Goal: Transaction & Acquisition: Obtain resource

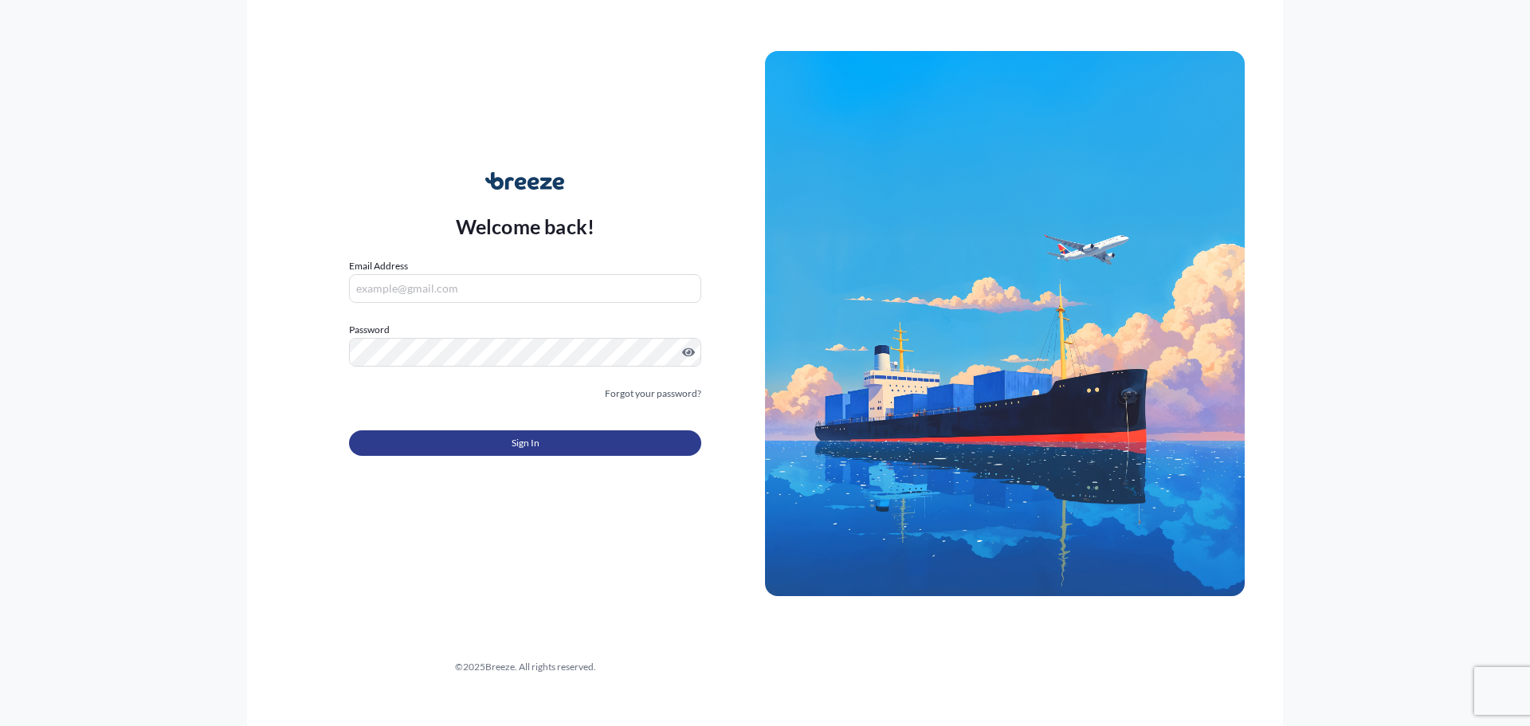
type input "[EMAIL_ADDRESS][DOMAIN_NAME]"
click at [527, 444] on span "Sign In" at bounding box center [526, 443] width 28 height 16
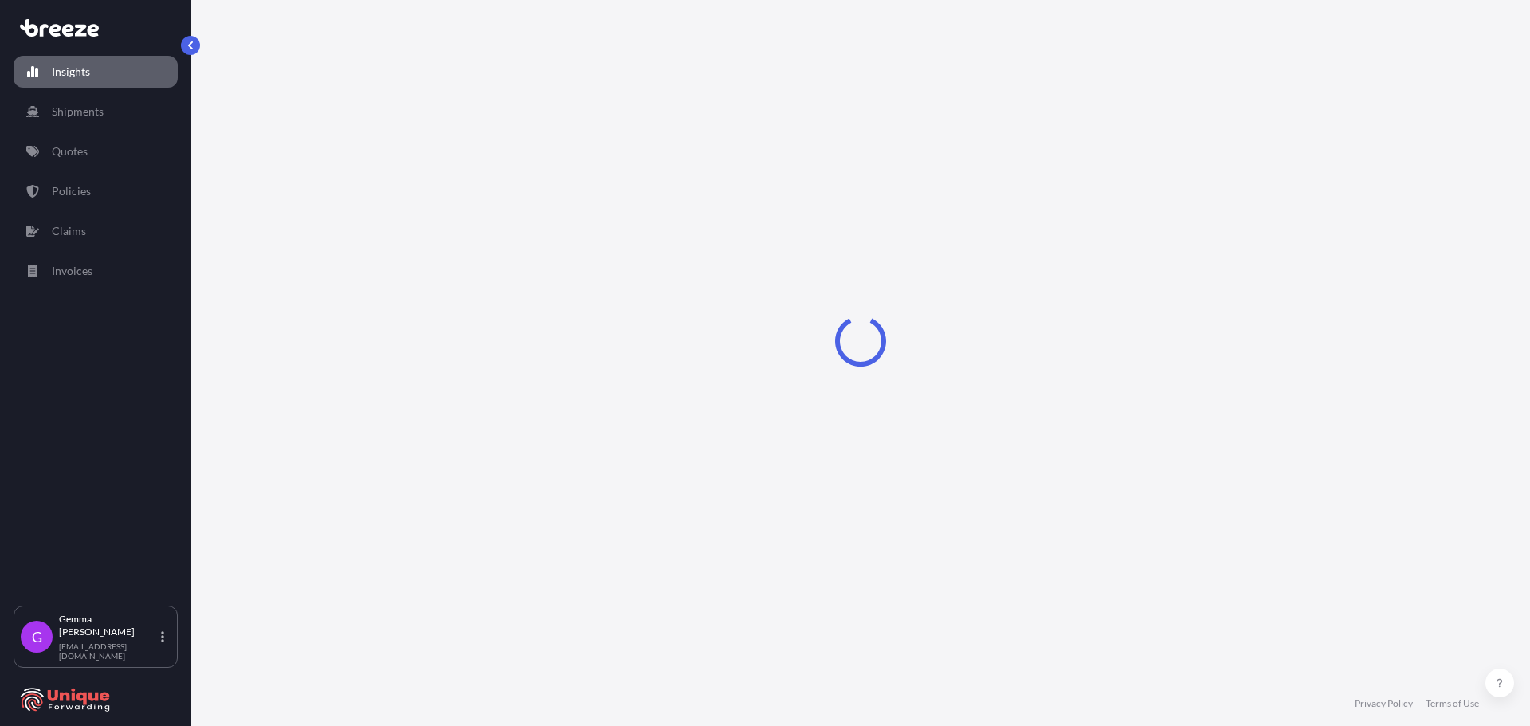
select select "2025"
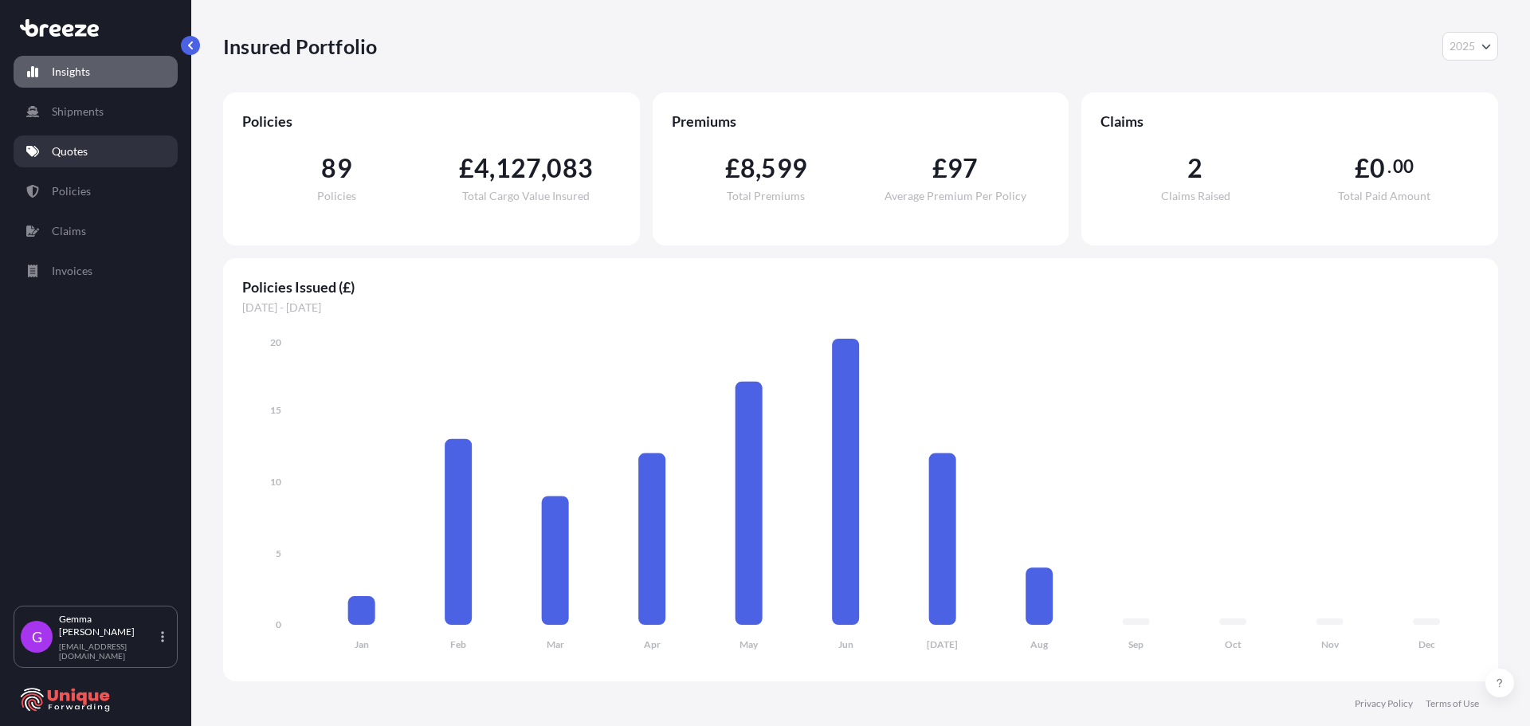
click at [92, 155] on link "Quotes" at bounding box center [96, 151] width 164 height 32
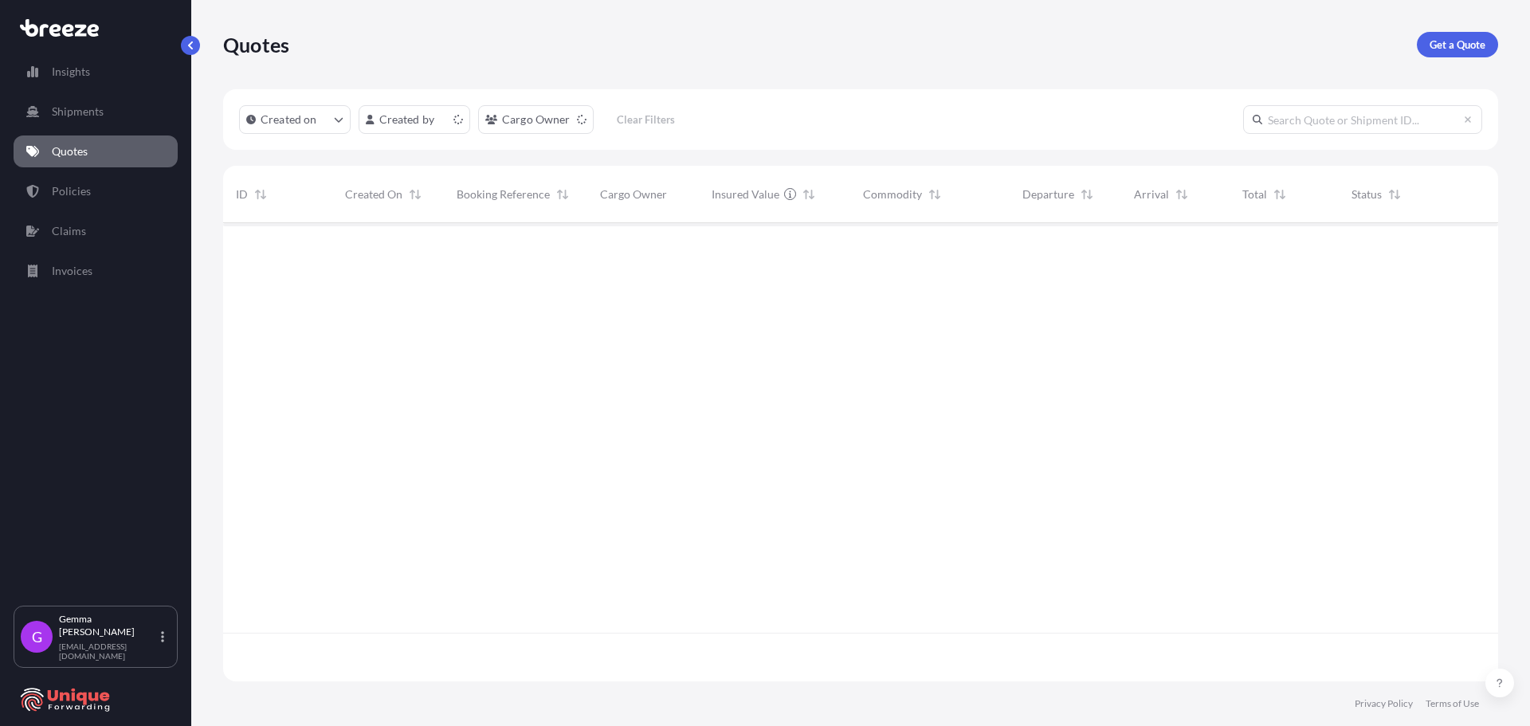
scroll to position [455, 1263]
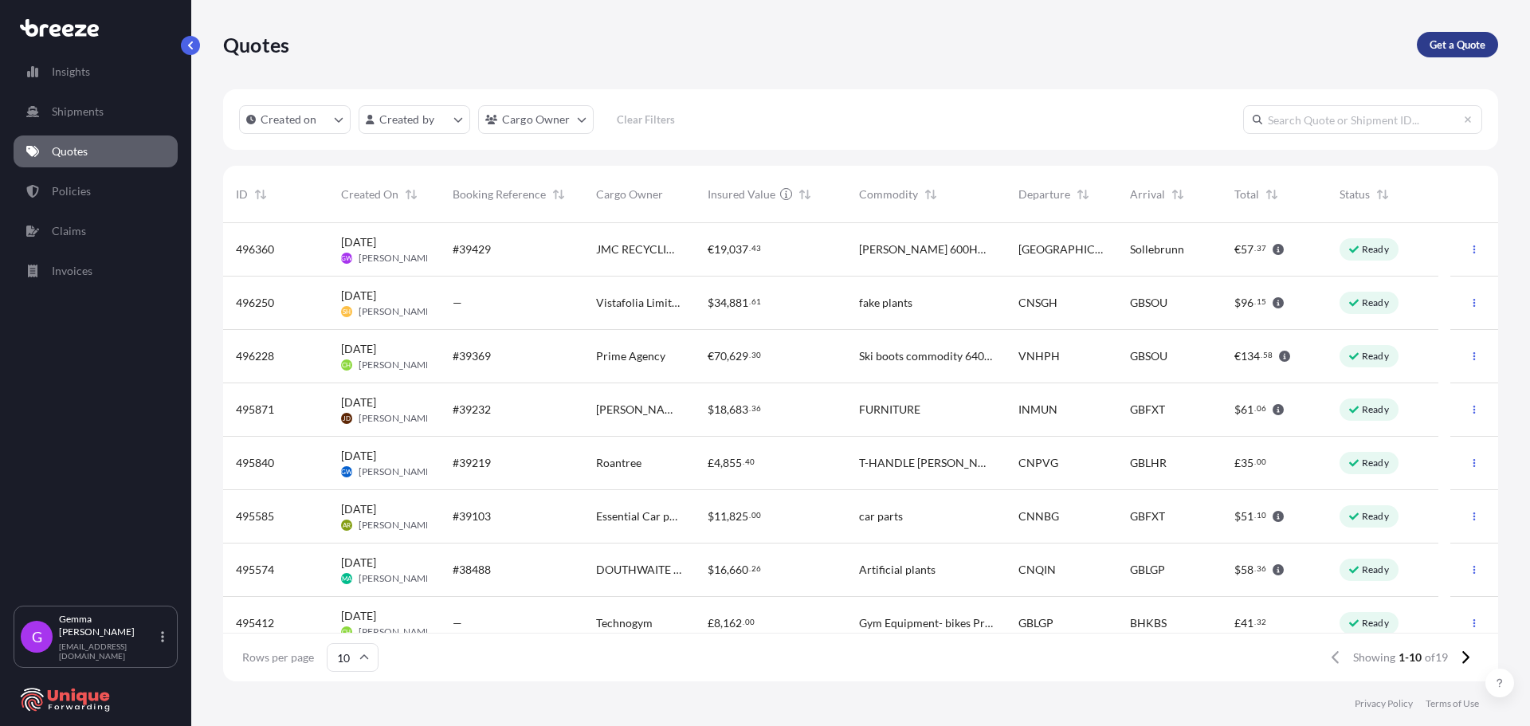
click at [1445, 48] on p "Get a Quote" at bounding box center [1457, 45] width 56 height 16
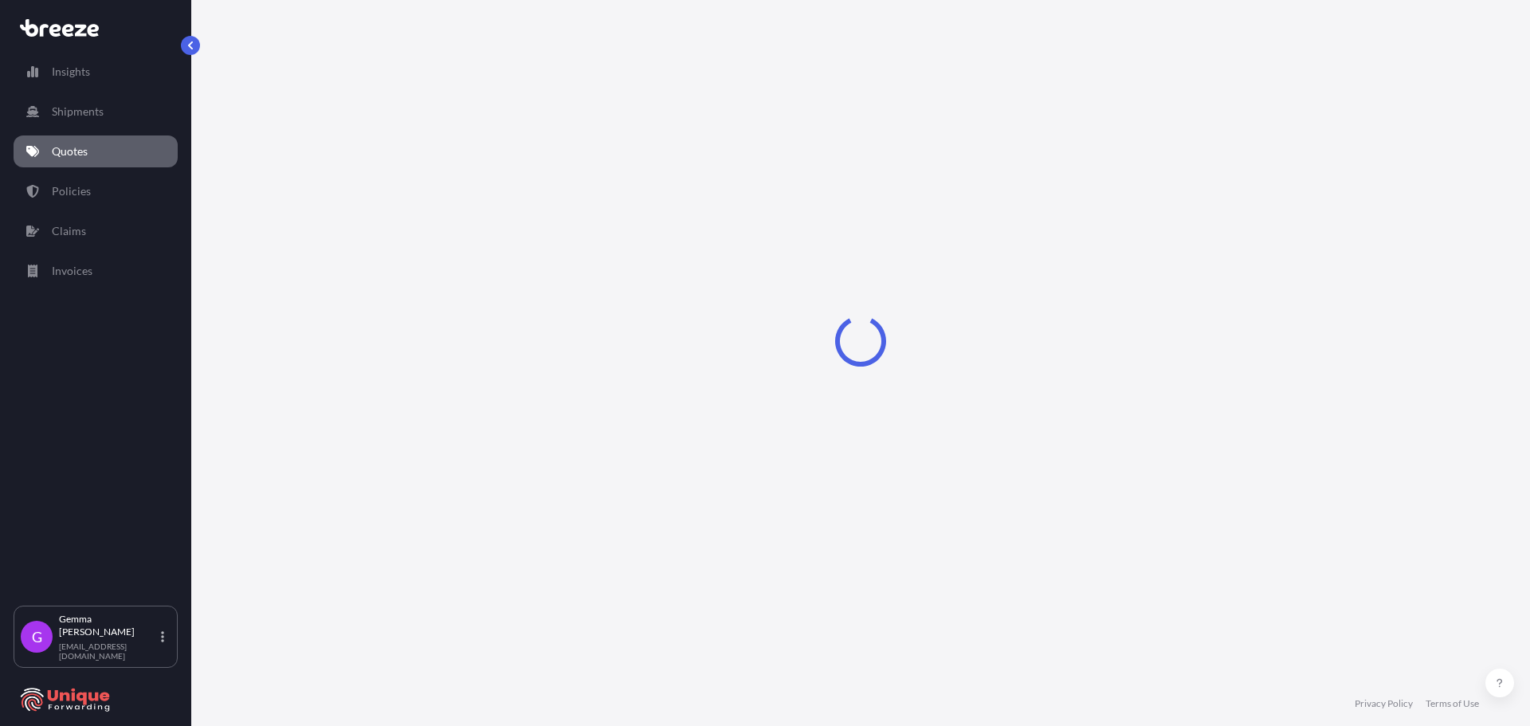
select select "Sea"
select select "1"
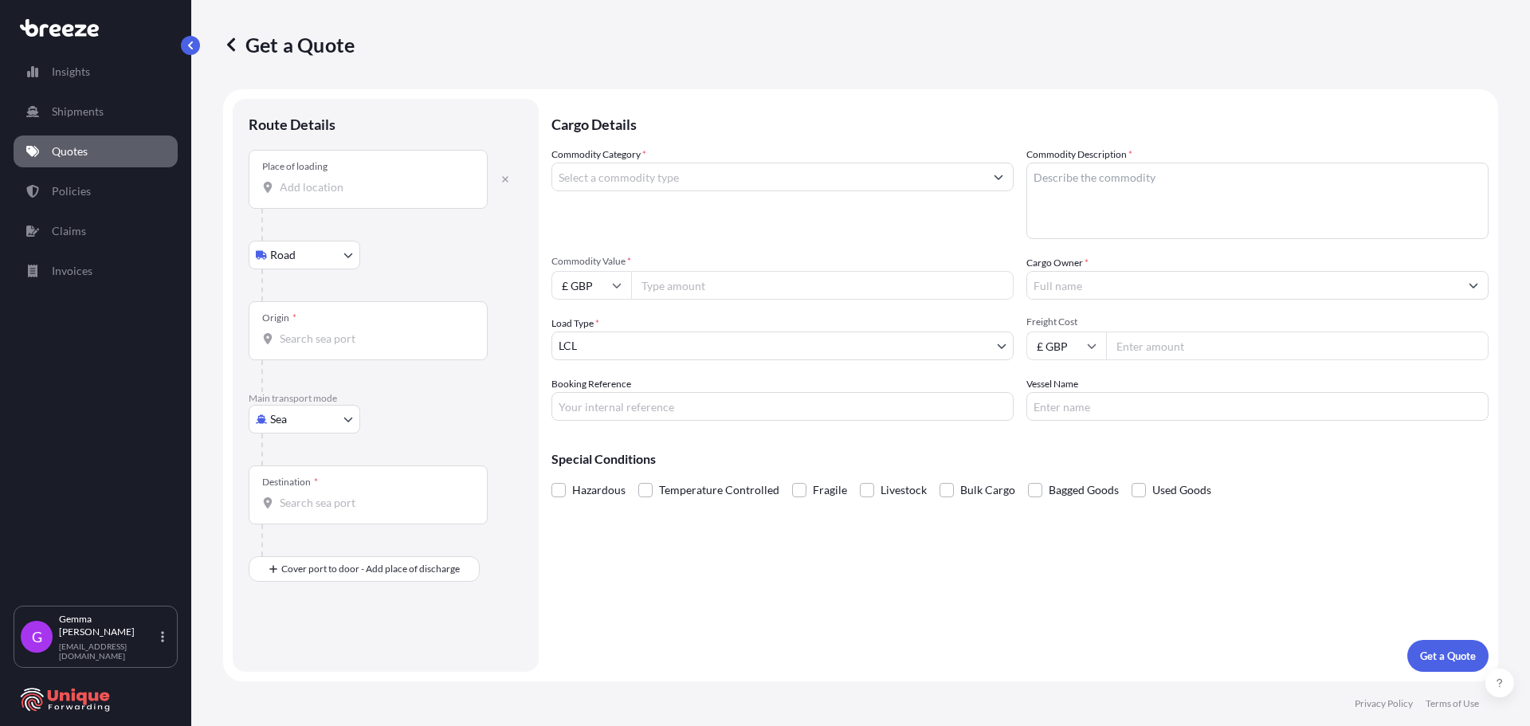
click at [296, 257] on body "Insights Shipments Quotes Policies Claims Invoices G [PERSON_NAME] [EMAIL_ADDRE…" at bounding box center [765, 363] width 1530 height 726
click at [288, 296] on span "Road" at bounding box center [291, 296] width 25 height 16
click at [335, 421] on body "Insights Shipments Quotes Policies Claims Invoices G [PERSON_NAME] [EMAIL_ADDRE…" at bounding box center [765, 363] width 1530 height 726
click at [307, 513] on div "Road" at bounding box center [304, 518] width 99 height 29
select select "Road"
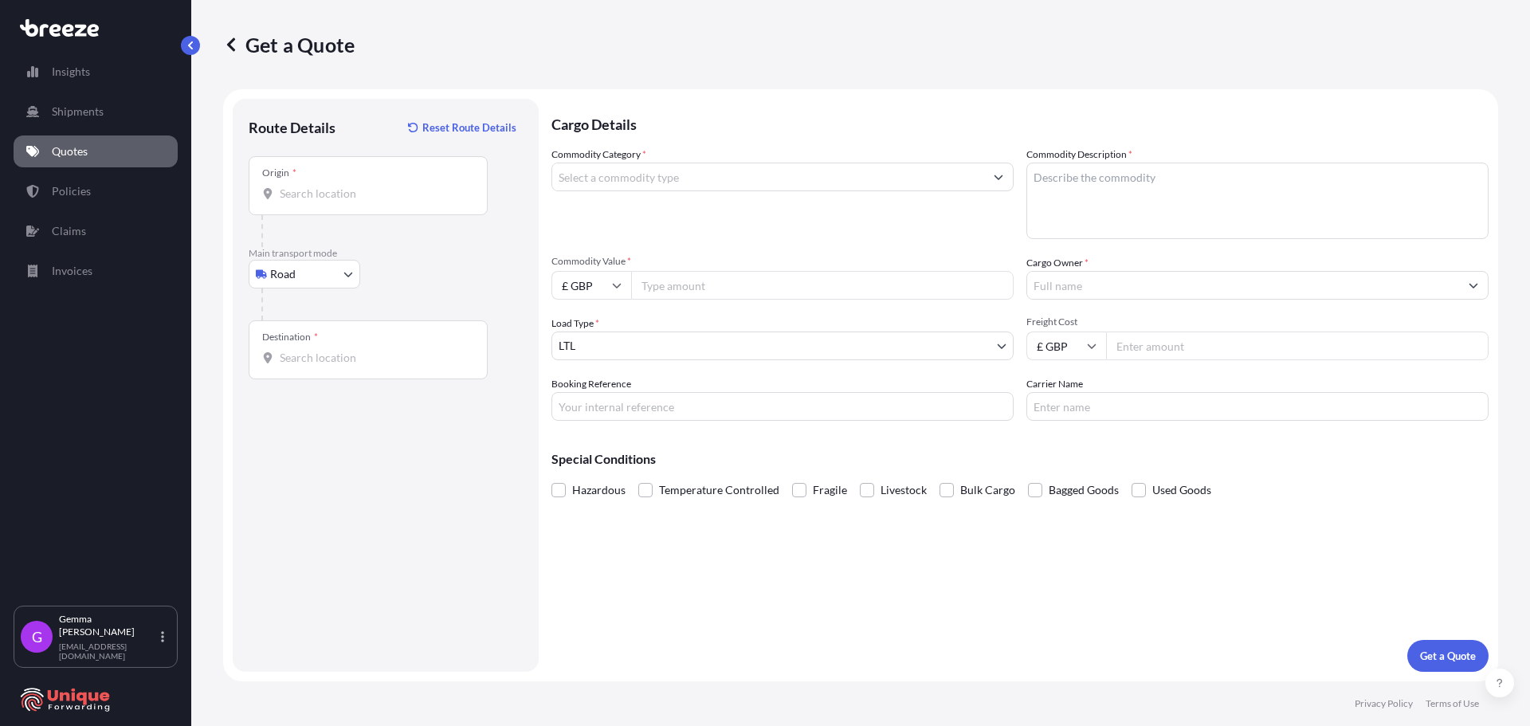
click at [353, 182] on div "Origin *" at bounding box center [368, 185] width 239 height 59
click at [353, 186] on input "Origin *" at bounding box center [374, 194] width 188 height 16
click at [347, 198] on input "Origin * Please select an origin" at bounding box center [374, 194] width 188 height 16
paste input "Nottingham NG7"
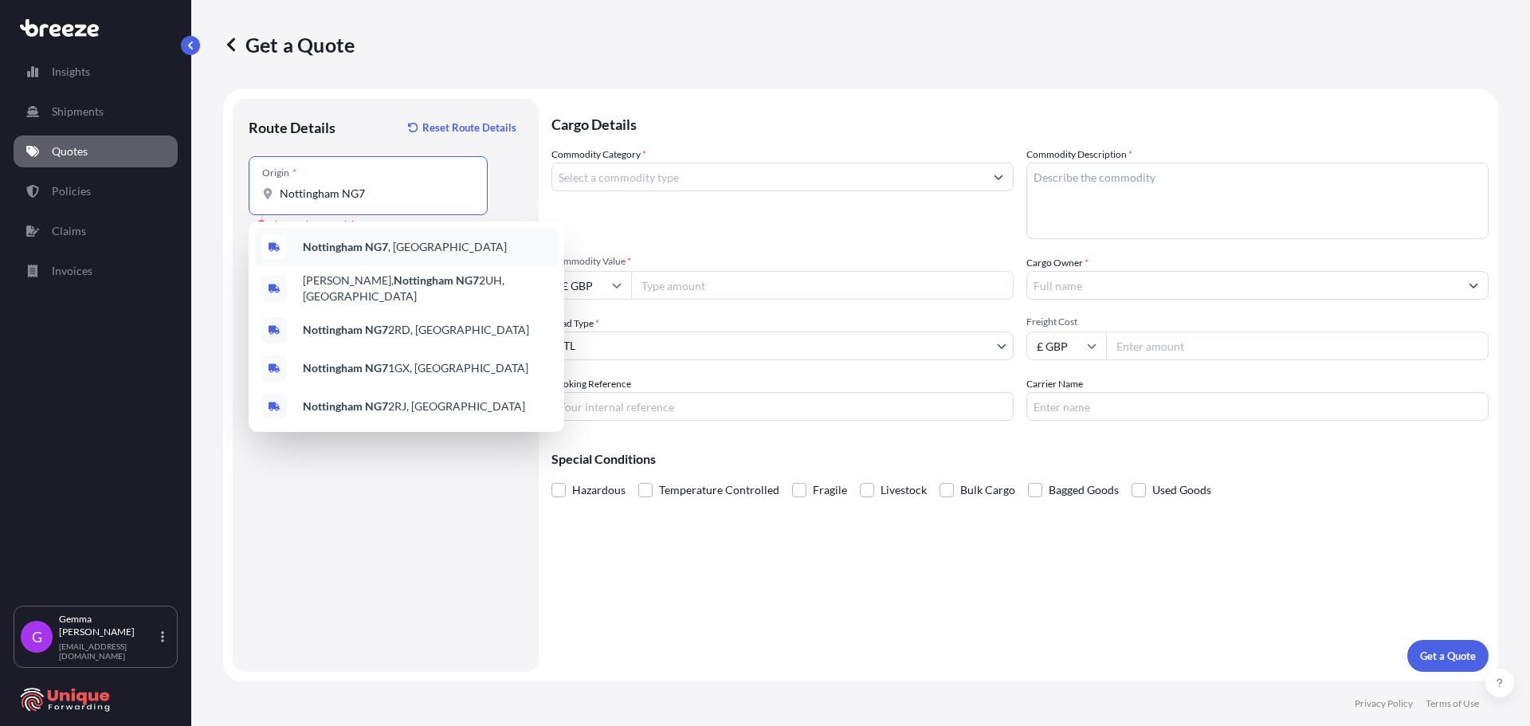
click at [389, 250] on span "Nottingham NG7 , [GEOGRAPHIC_DATA]" at bounding box center [405, 247] width 204 height 16
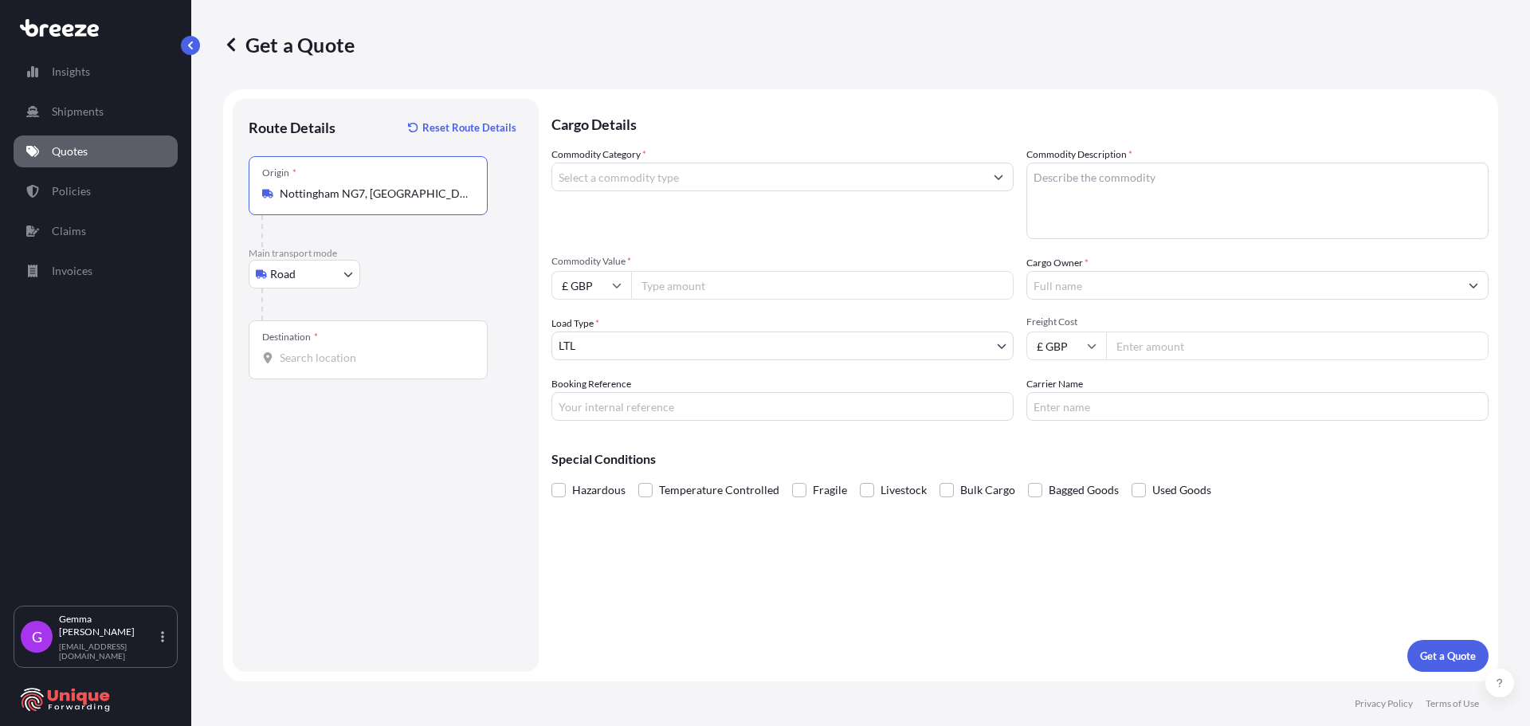
type input "Nottingham NG7, [GEOGRAPHIC_DATA]"
click at [387, 343] on div "Destination *" at bounding box center [368, 349] width 239 height 59
click at [387, 350] on input "Destination *" at bounding box center [374, 358] width 188 height 16
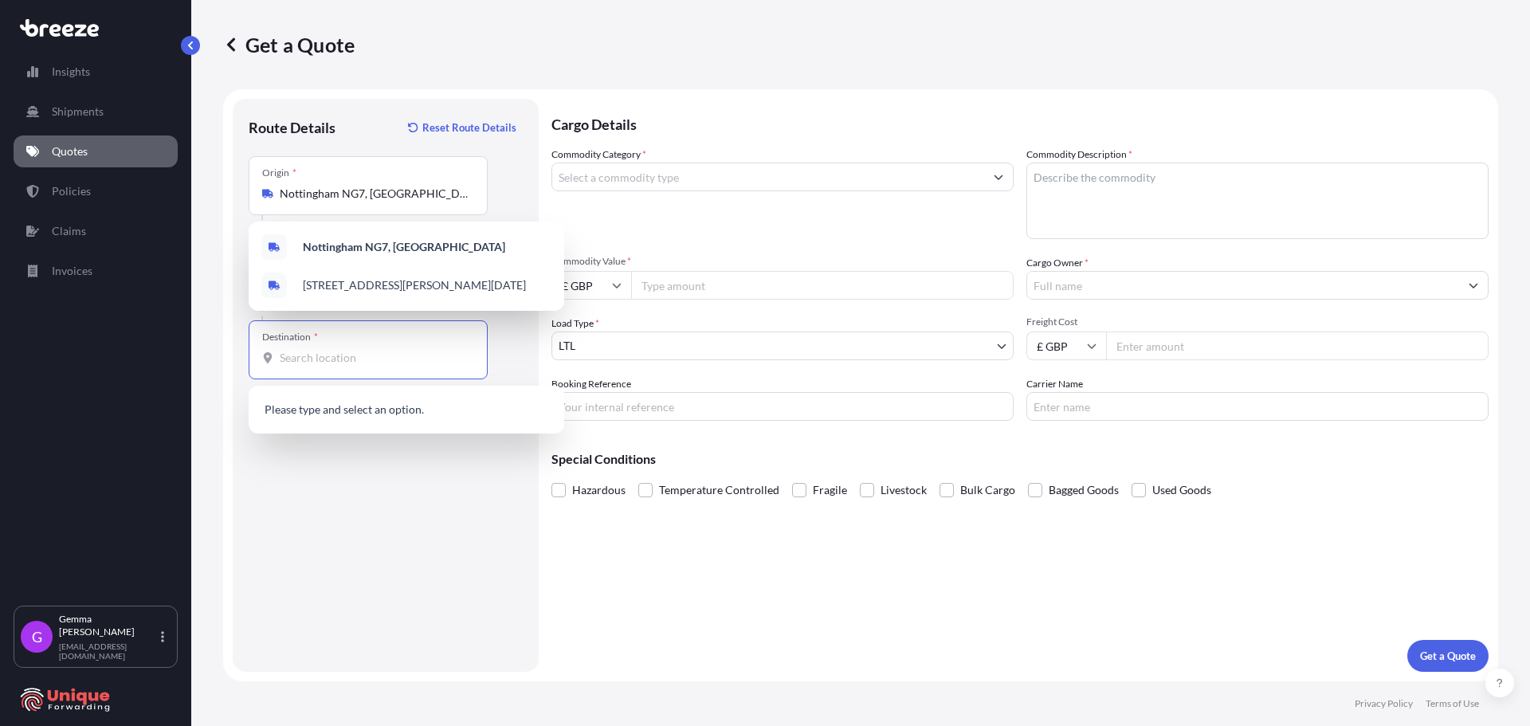
paste input "7701 BV DEDEMSVAART"
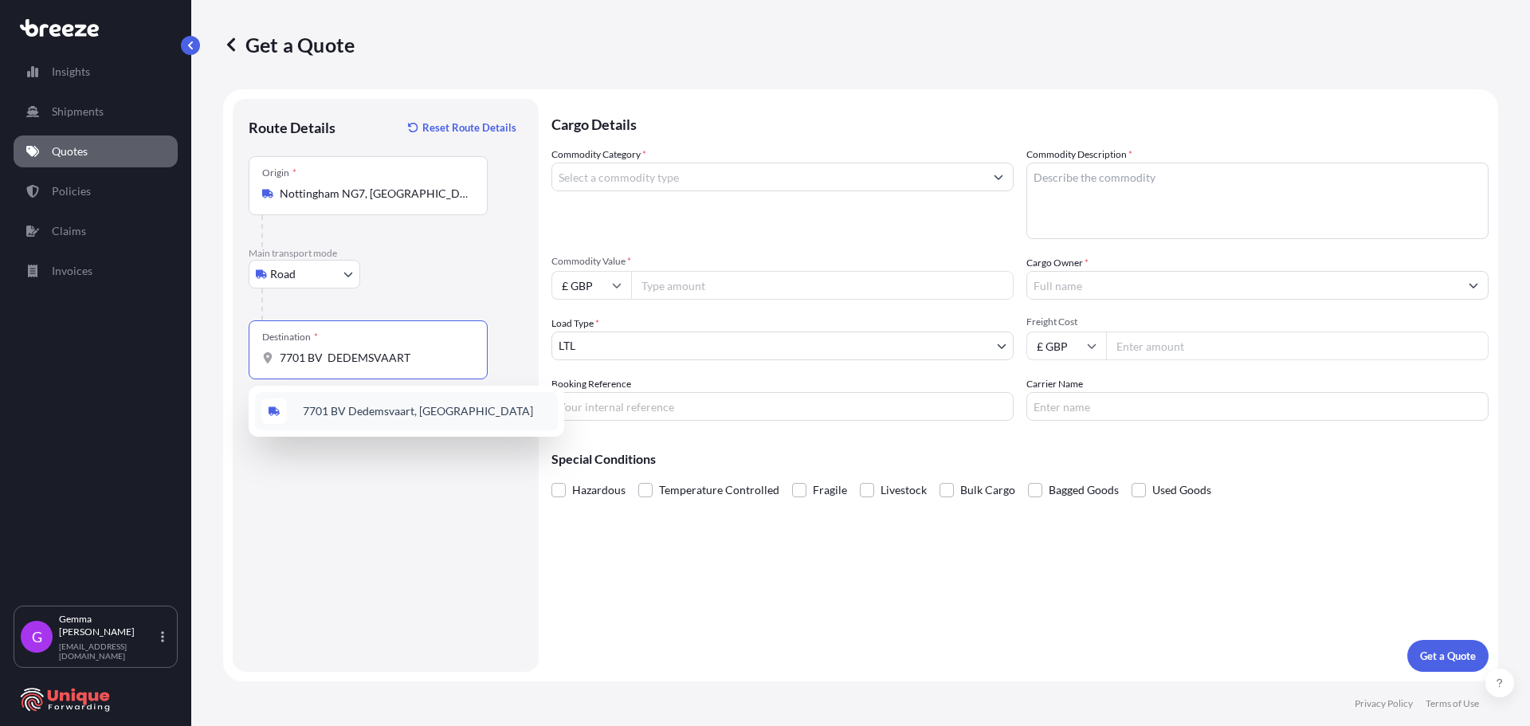
click at [453, 406] on span "7701 BV Dedemsvaart, [GEOGRAPHIC_DATA]" at bounding box center [418, 411] width 230 height 16
type input "7701 BV Dedemsvaart, [GEOGRAPHIC_DATA]"
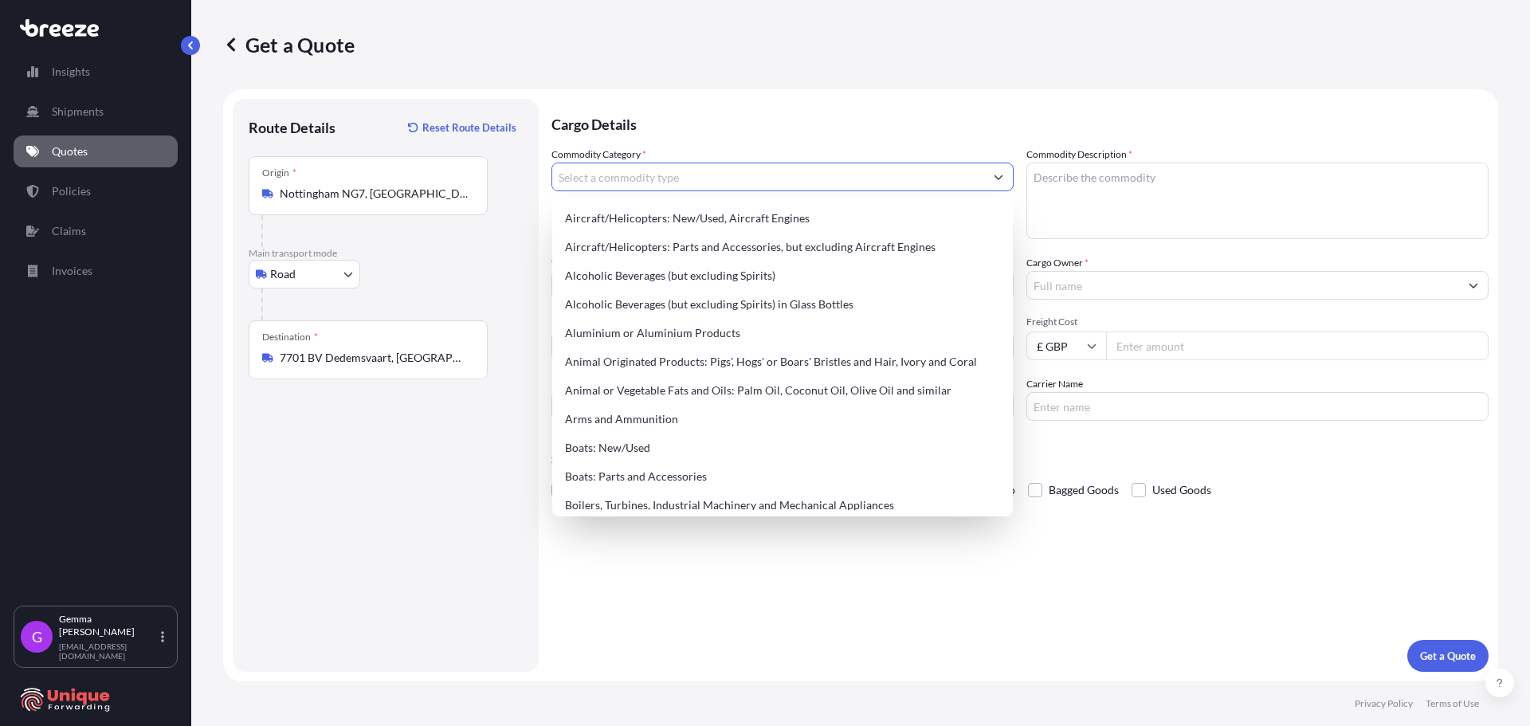
click at [642, 171] on input "Commodity Category *" at bounding box center [768, 177] width 432 height 29
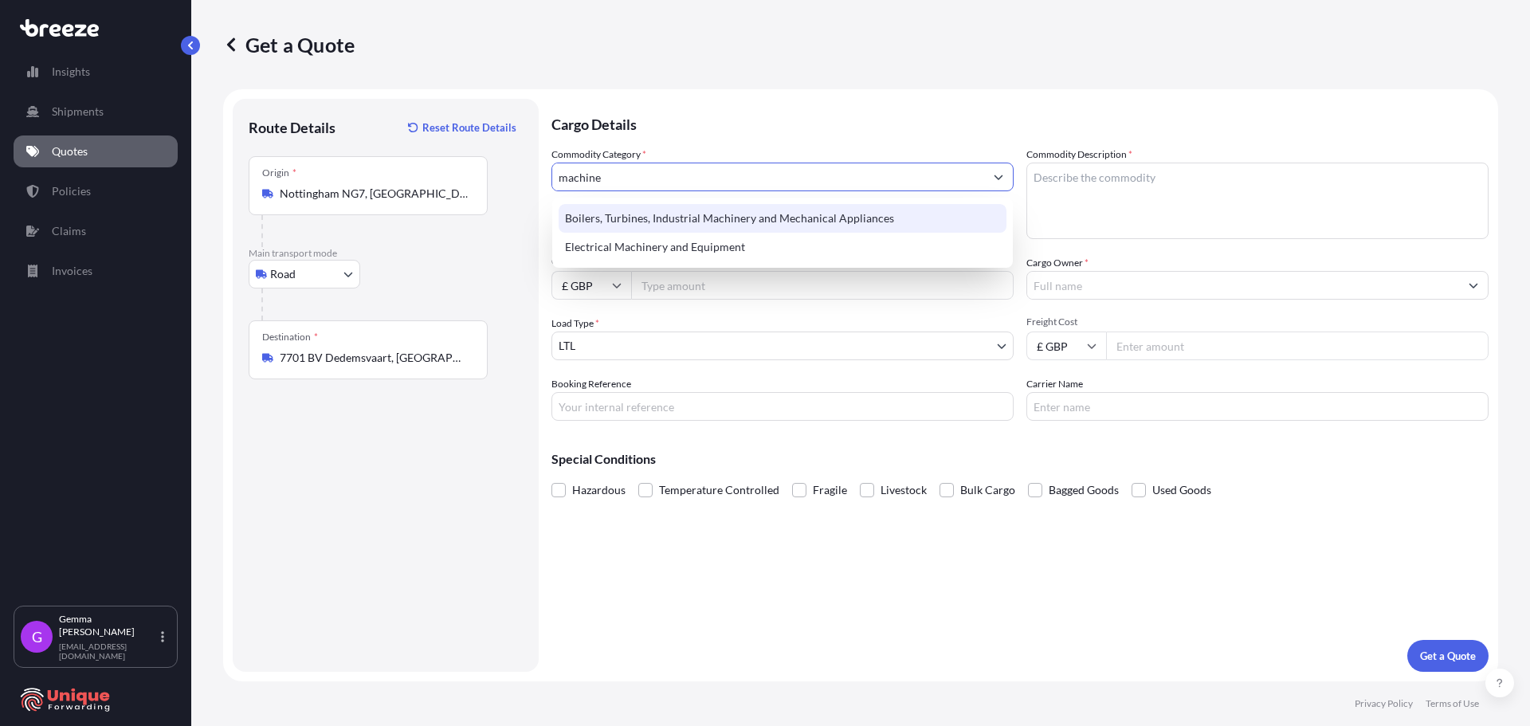
click at [697, 221] on div "Boilers, Turbines, Industrial Machinery and Mechanical Appliances" at bounding box center [783, 218] width 448 height 29
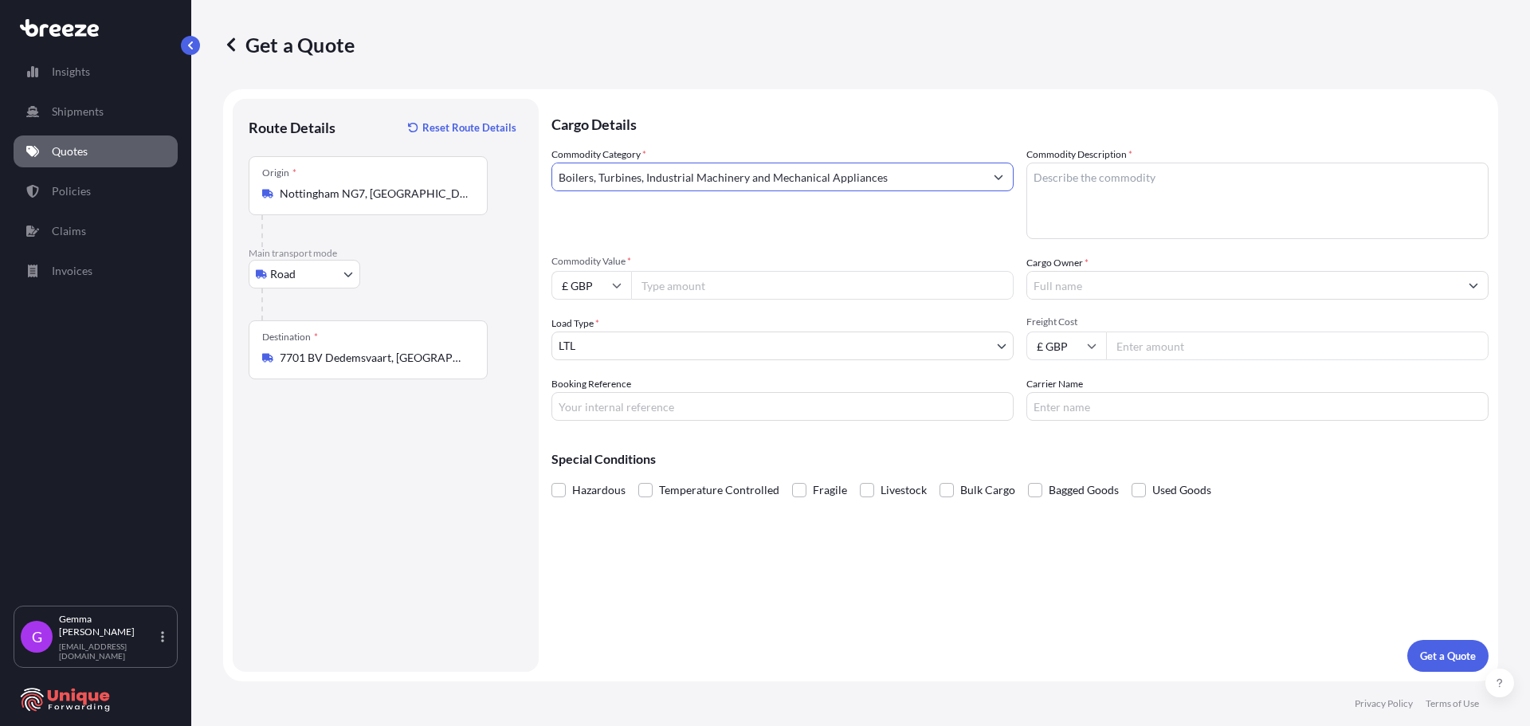
type input "Boilers, Turbines, Industrial Machinery and Mechanical Appliances"
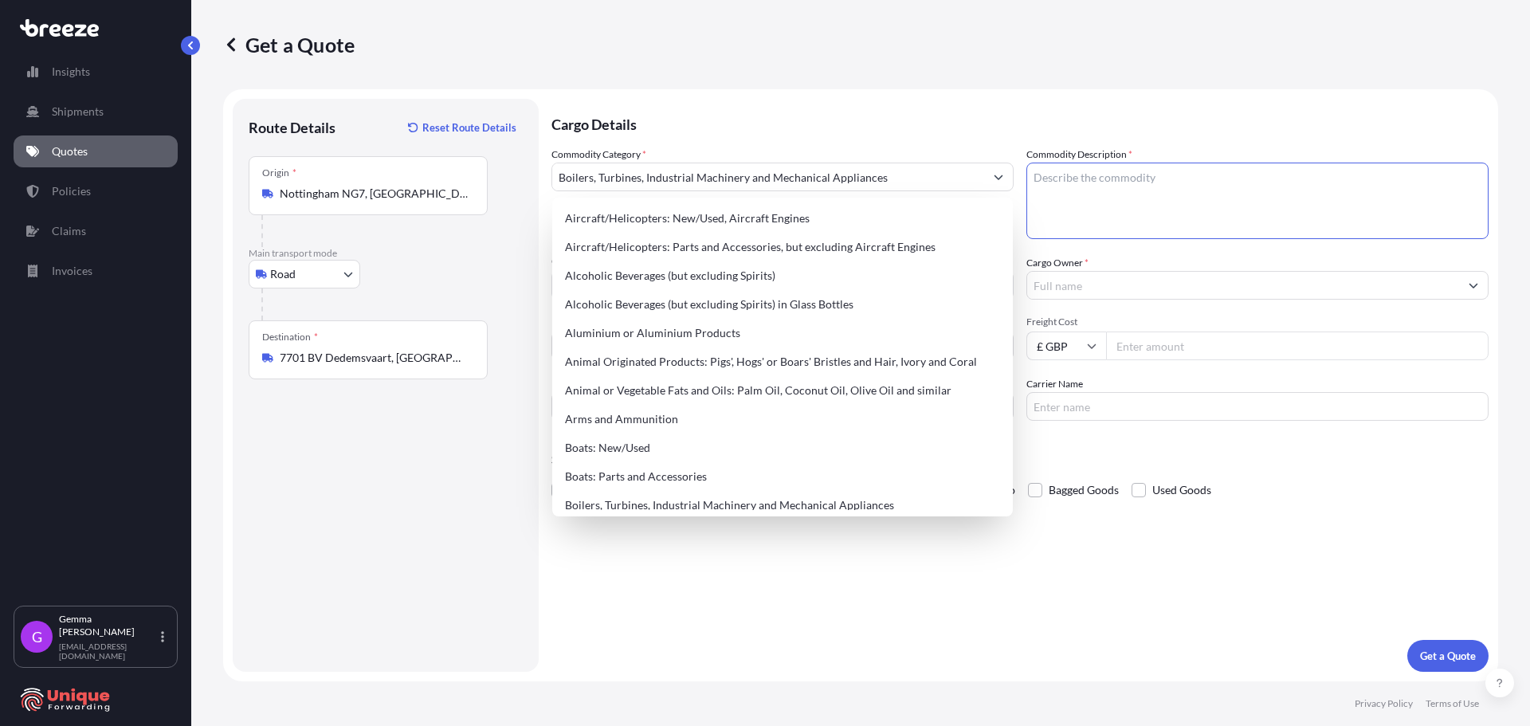
click at [1331, 192] on textarea "Commodity Description *" at bounding box center [1257, 201] width 462 height 76
paste textarea "[PERSON_NAME] 600GT Shear x2"
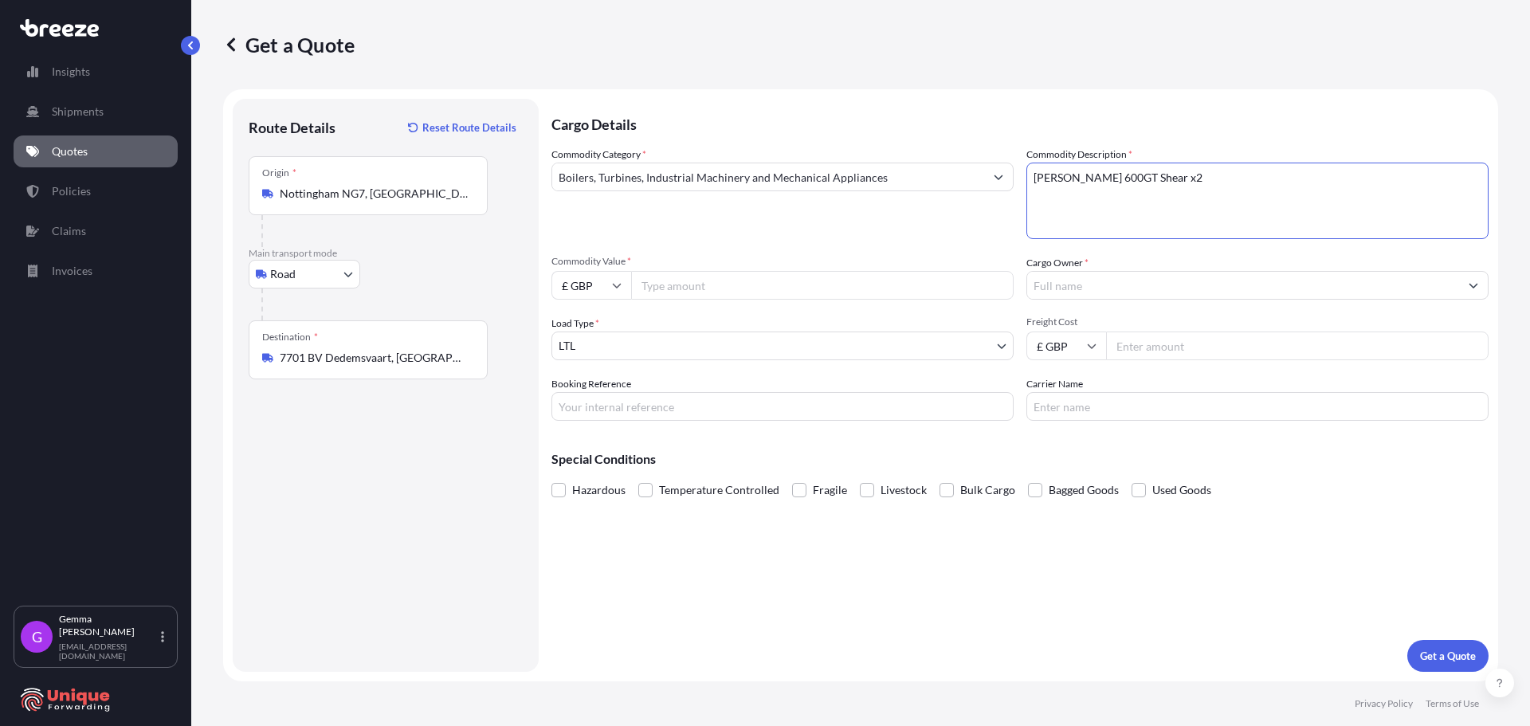
type textarea "[PERSON_NAME] 600GT Shear x2"
click at [770, 284] on input "Commodity Value *" at bounding box center [822, 285] width 382 height 29
click at [617, 289] on icon at bounding box center [617, 285] width 10 height 10
click at [593, 337] on div "€ EUR" at bounding box center [591, 329] width 67 height 30
type input "€ EUR"
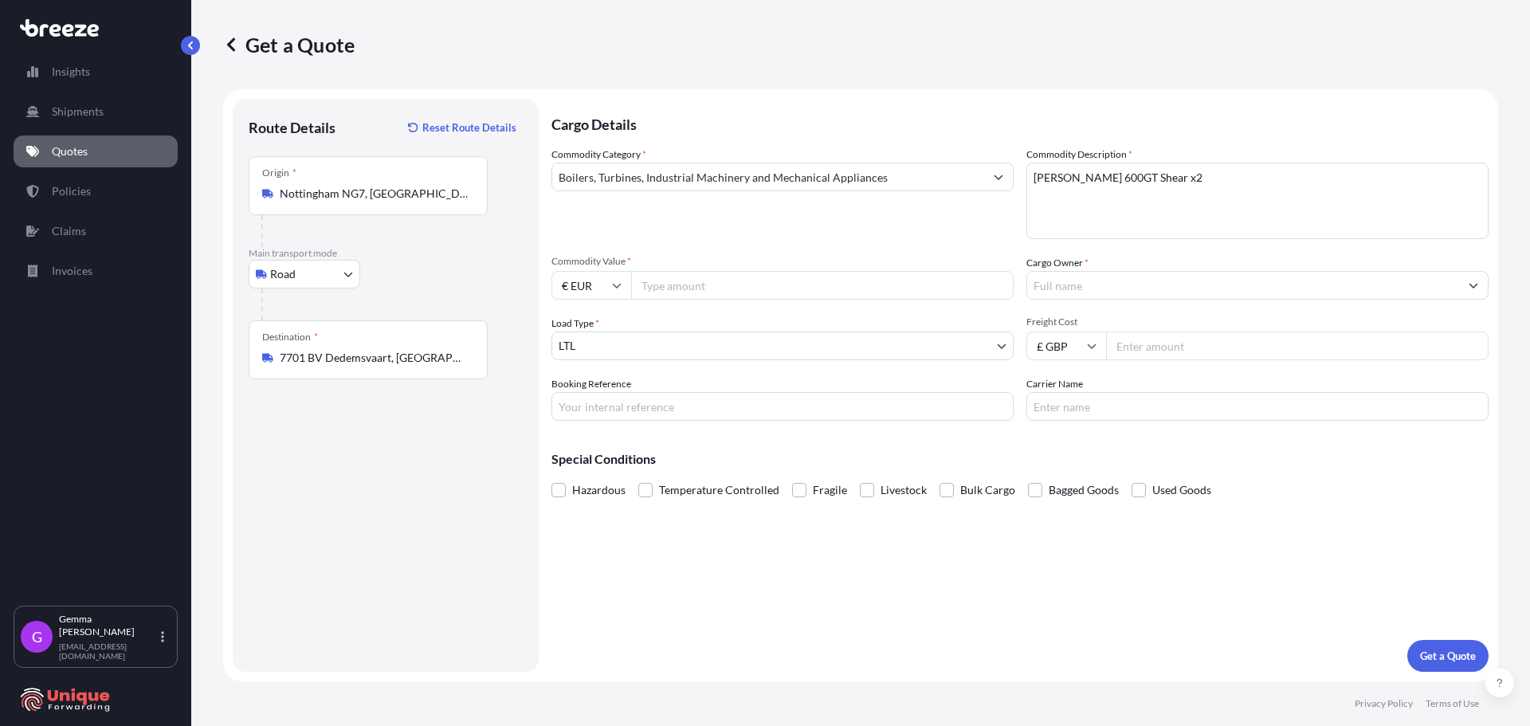
click at [692, 286] on input "Commodity Value *" at bounding box center [822, 285] width 382 height 29
type input "24000"
click at [1119, 295] on input "Cargo Owner *" at bounding box center [1243, 285] width 432 height 29
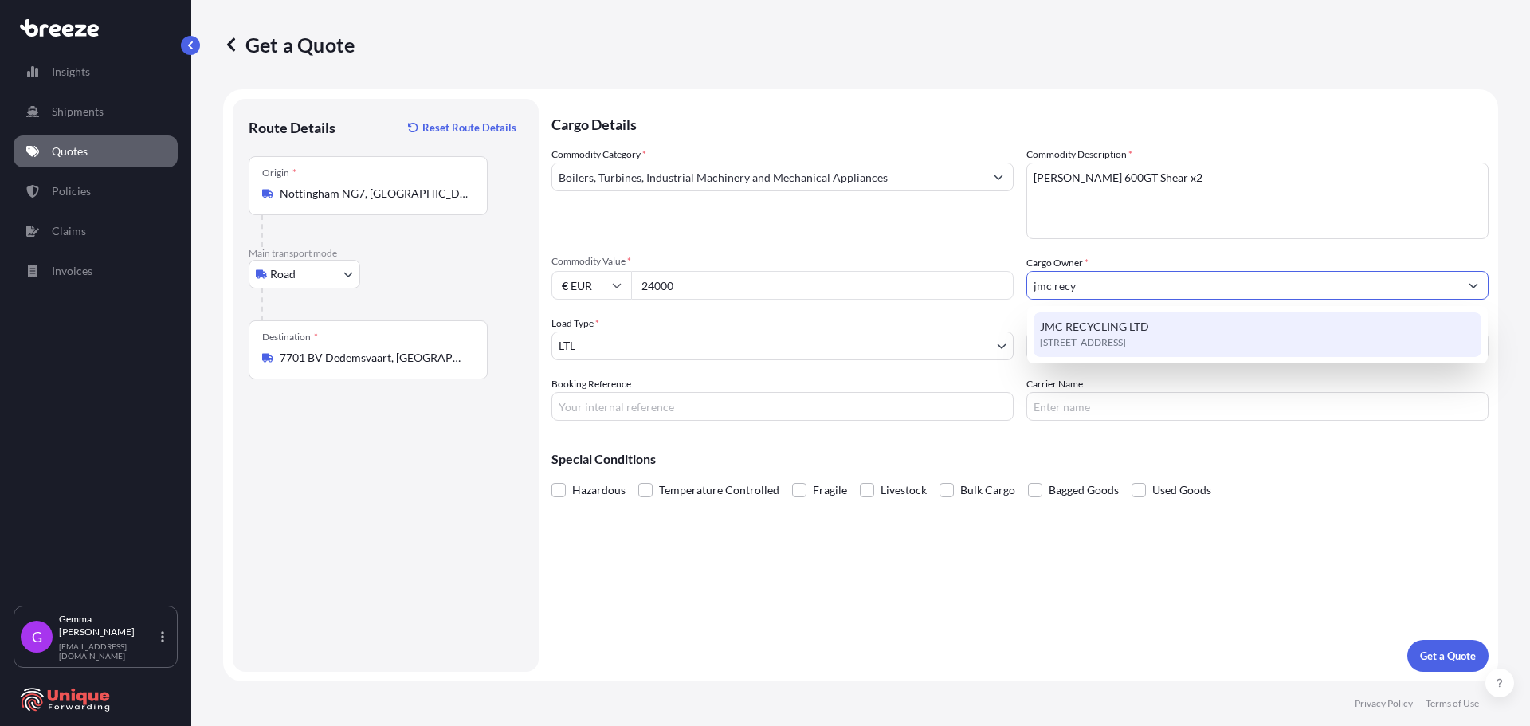
click at [1126, 335] on span "[STREET_ADDRESS]" at bounding box center [1083, 343] width 86 height 16
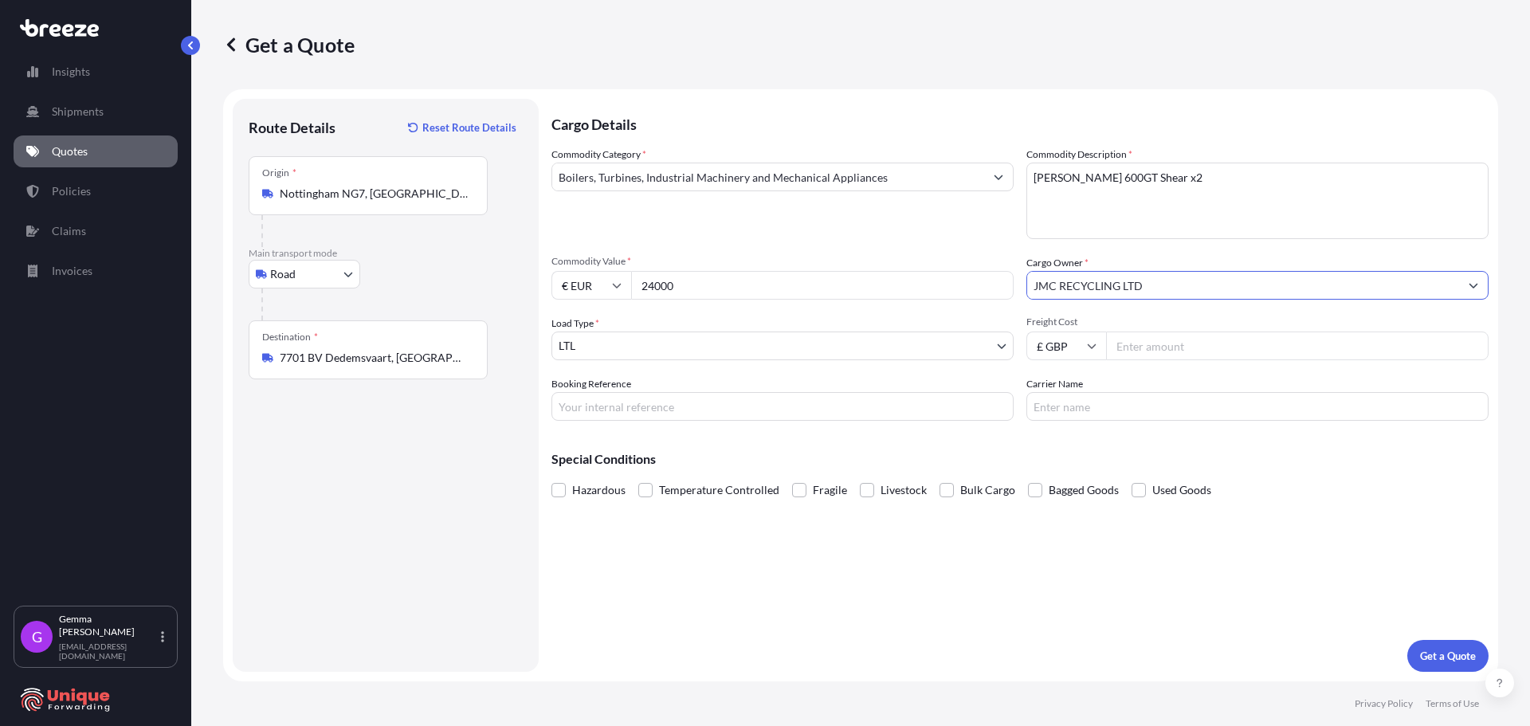
type input "JMC RECYCLING LTD"
click at [1245, 352] on input "Freight Cost" at bounding box center [1297, 345] width 382 height 29
click at [1237, 343] on input "Freight Cost" at bounding box center [1297, 345] width 382 height 29
type input "660"
click at [794, 419] on input "Booking Reference" at bounding box center [782, 406] width 462 height 29
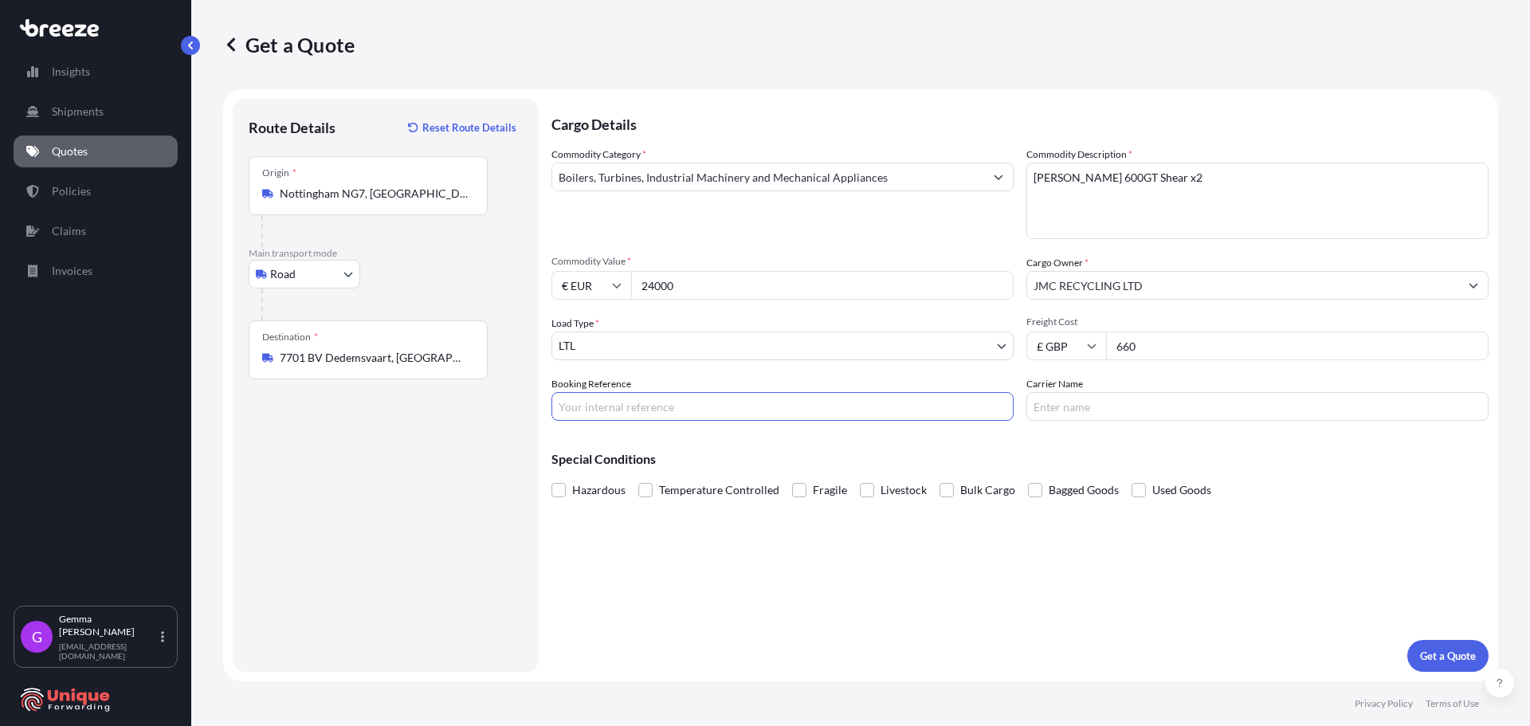
click at [652, 413] on input "Booking Reference" at bounding box center [782, 406] width 462 height 29
paste input "#39497"
type input "#39497"
click at [1453, 652] on p "Get a Quote" at bounding box center [1448, 656] width 56 height 16
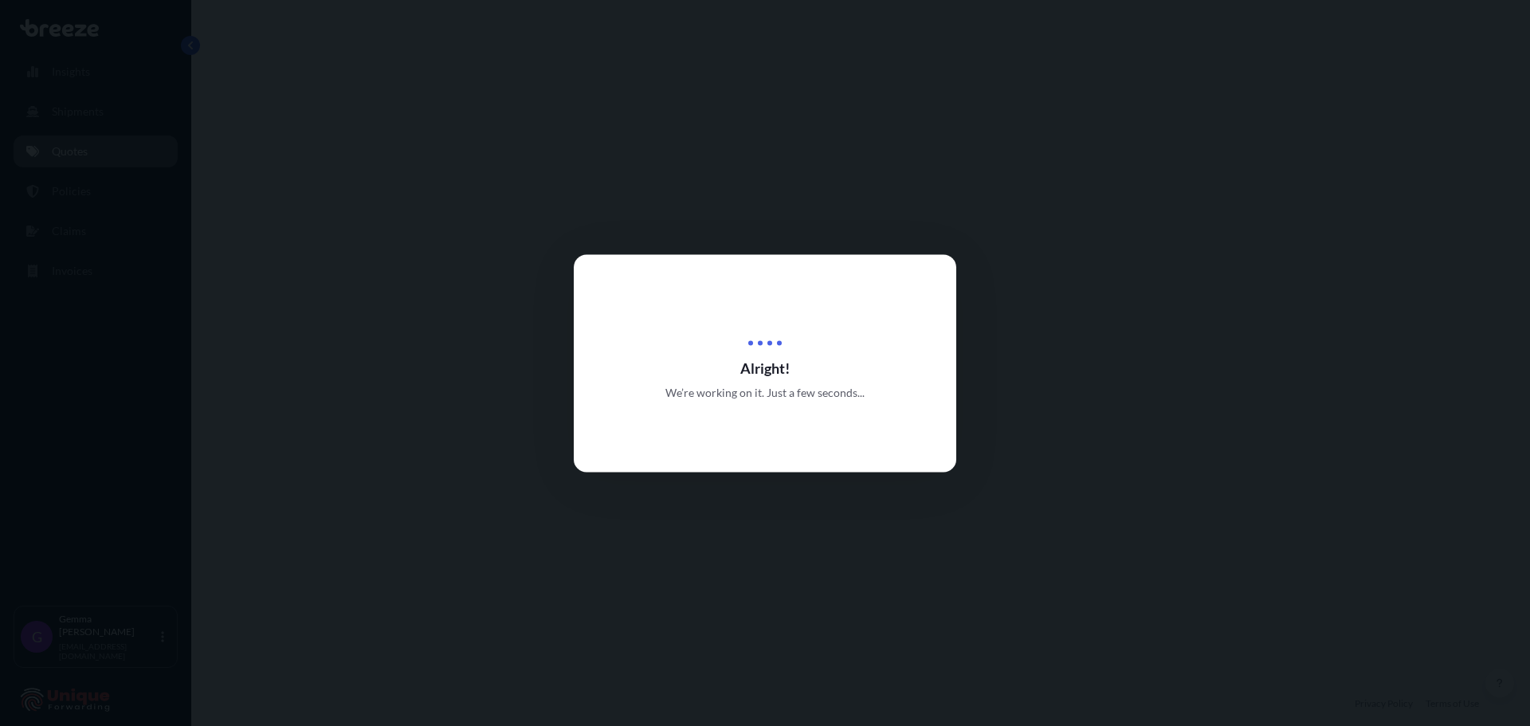
select select "Road"
select select "1"
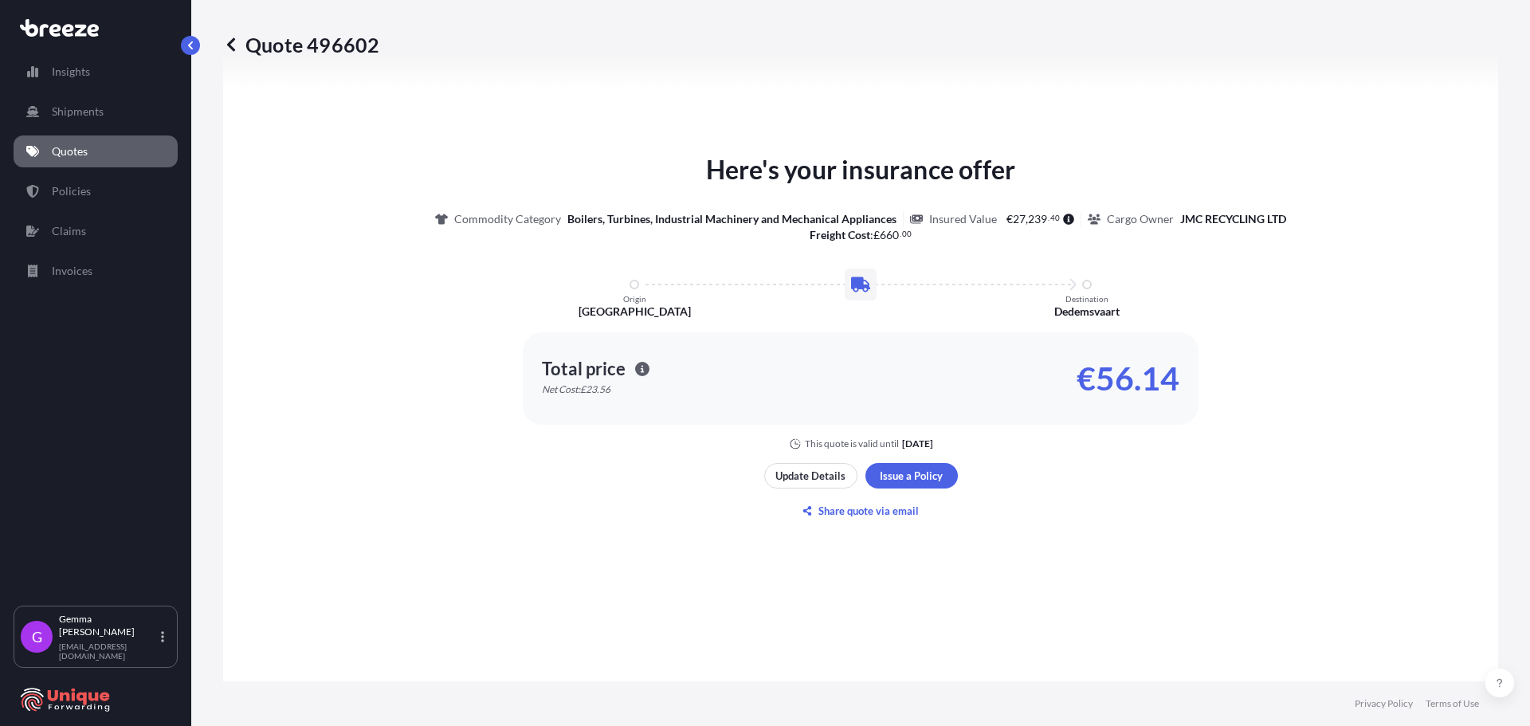
scroll to position [719, 0]
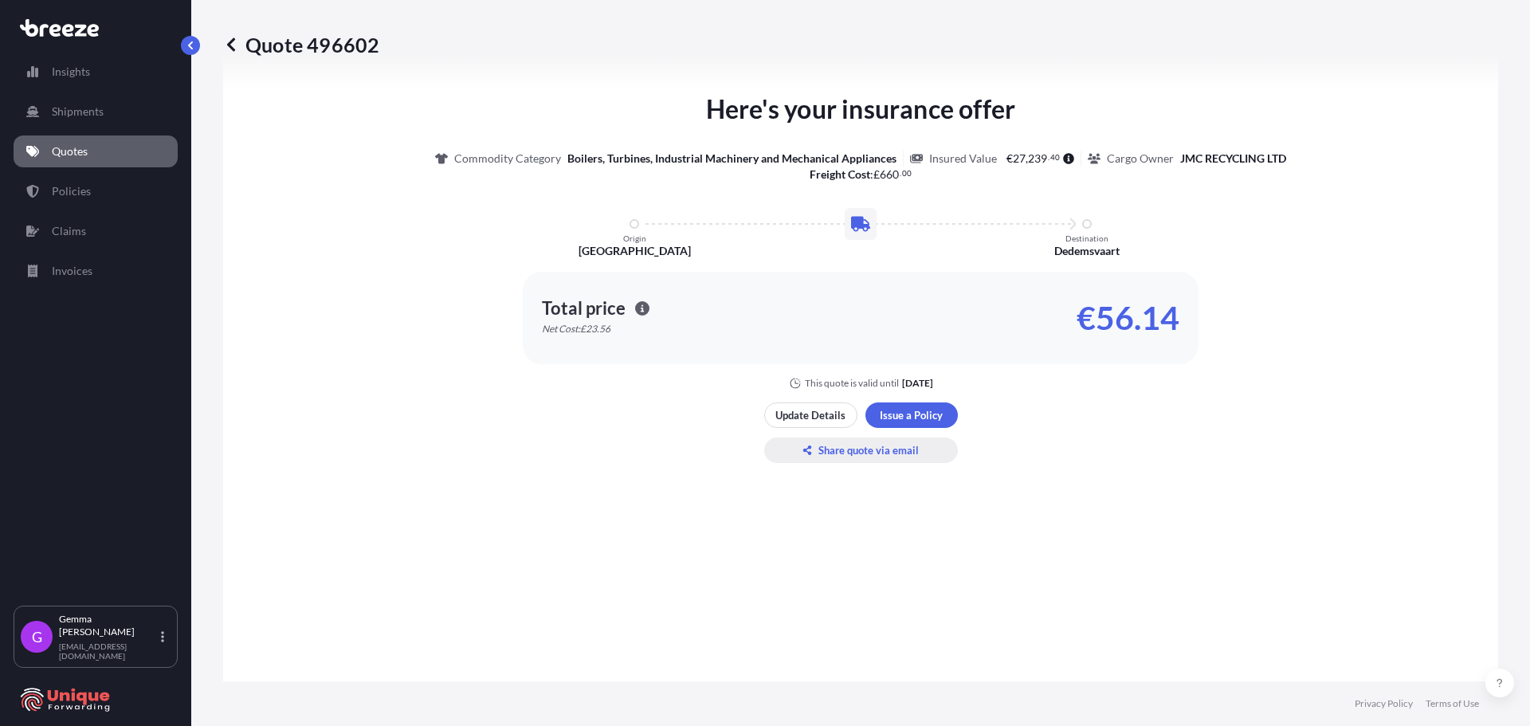
click at [868, 449] on p "Share quote via email" at bounding box center [868, 450] width 100 height 16
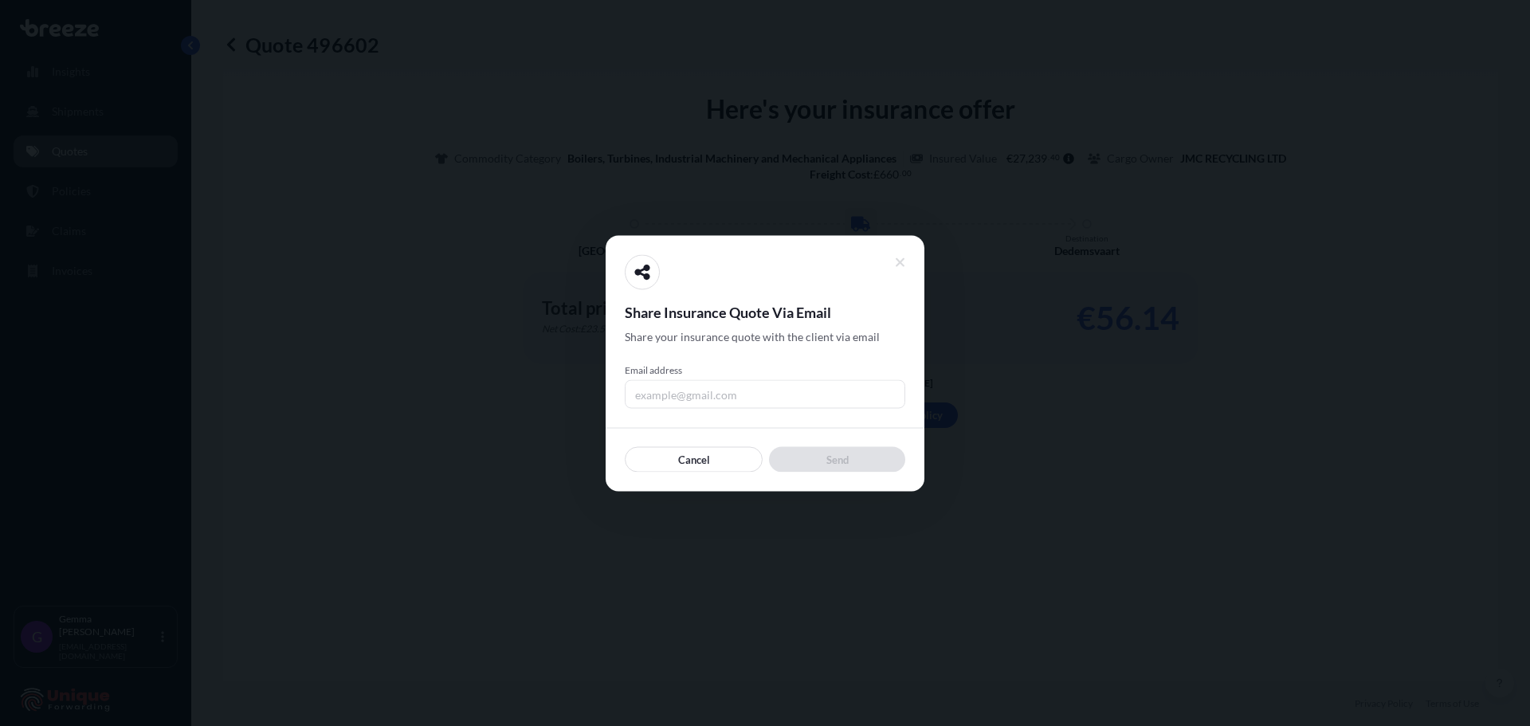
click at [807, 388] on input "Email address" at bounding box center [765, 393] width 280 height 29
drag, startPoint x: 843, startPoint y: 400, endPoint x: 645, endPoint y: 394, distance: 197.7
click at [645, 394] on input "[EMAIL_ADDRESS][DOMAIN_NAME]" at bounding box center [765, 393] width 280 height 29
click at [815, 402] on input "[EMAIL_ADDRESS][DOMAIN_NAME]" at bounding box center [765, 393] width 280 height 29
type input "[EMAIL_ADDRESS][DOMAIN_NAME]"
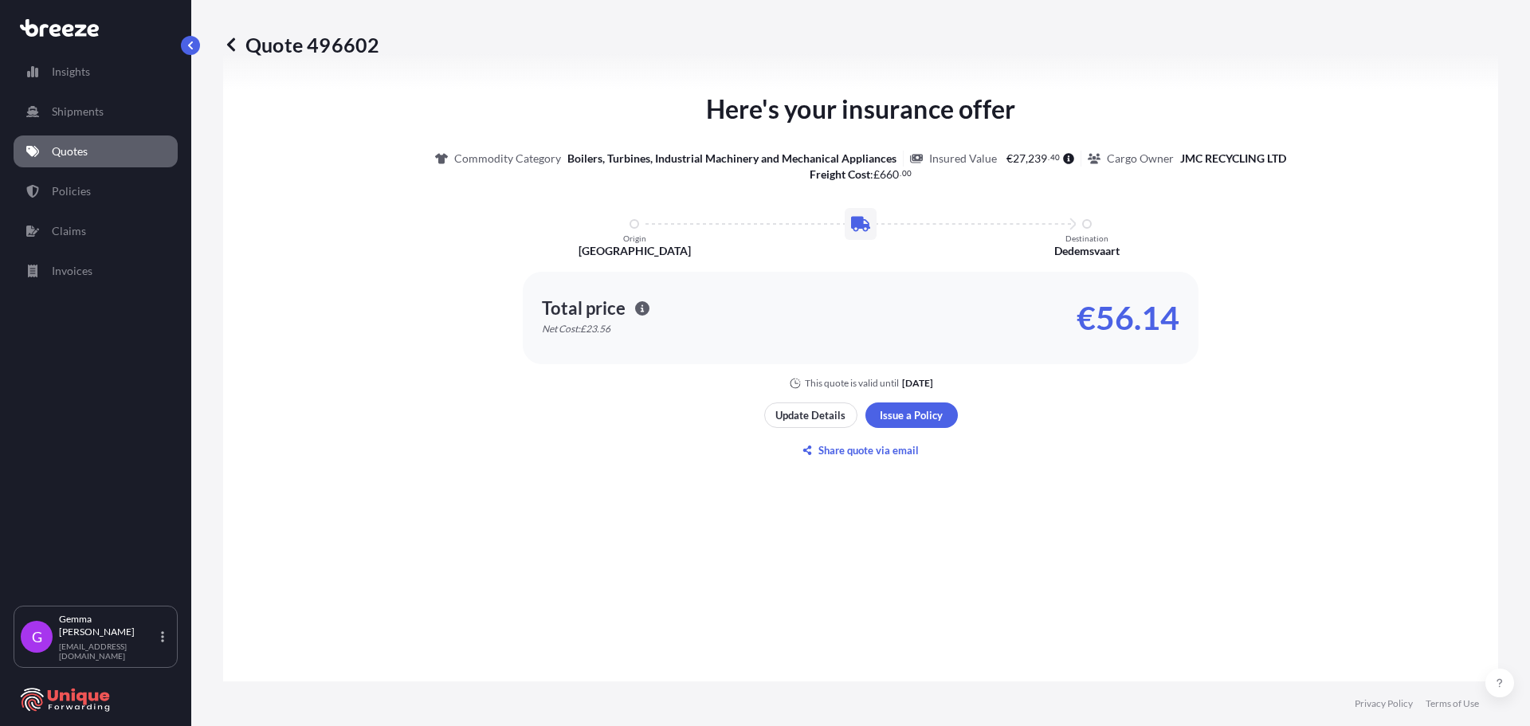
scroll to position [480, 0]
